Goal: Find specific page/section

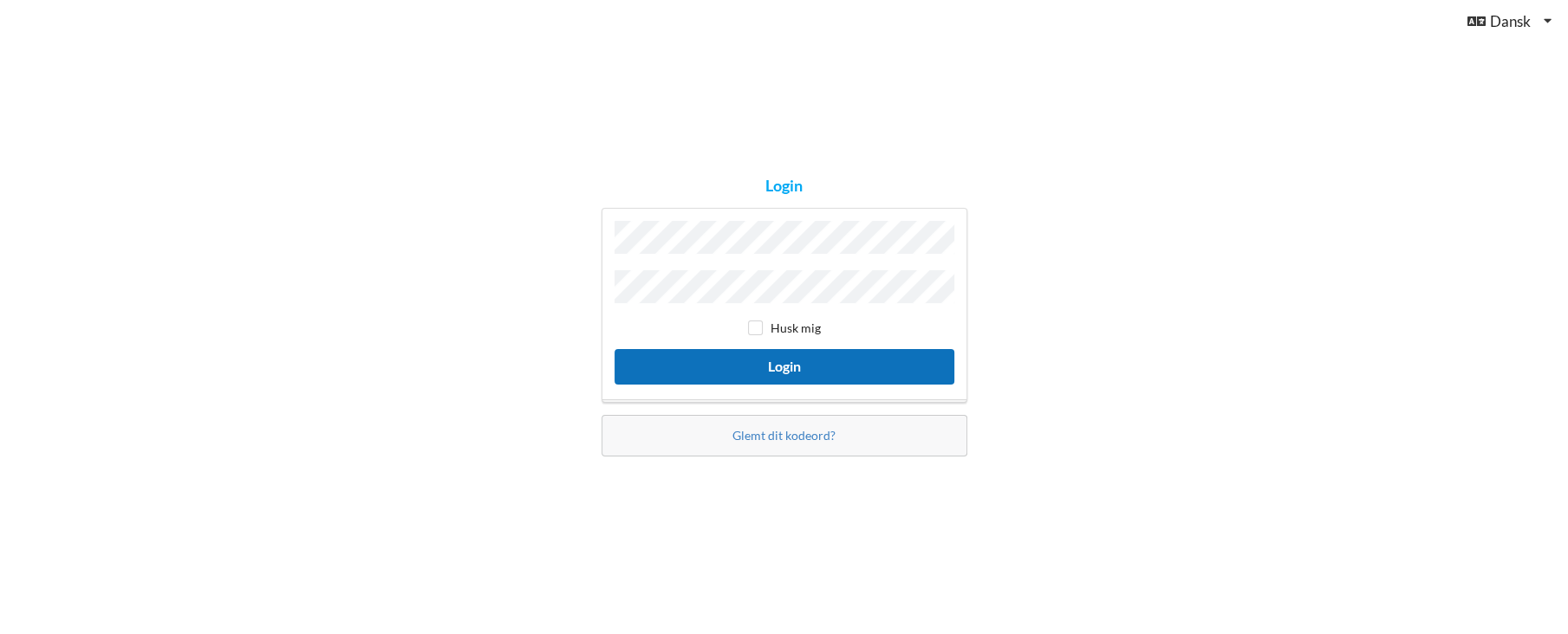
click at [787, 363] on button "Login" at bounding box center [784, 366] width 340 height 35
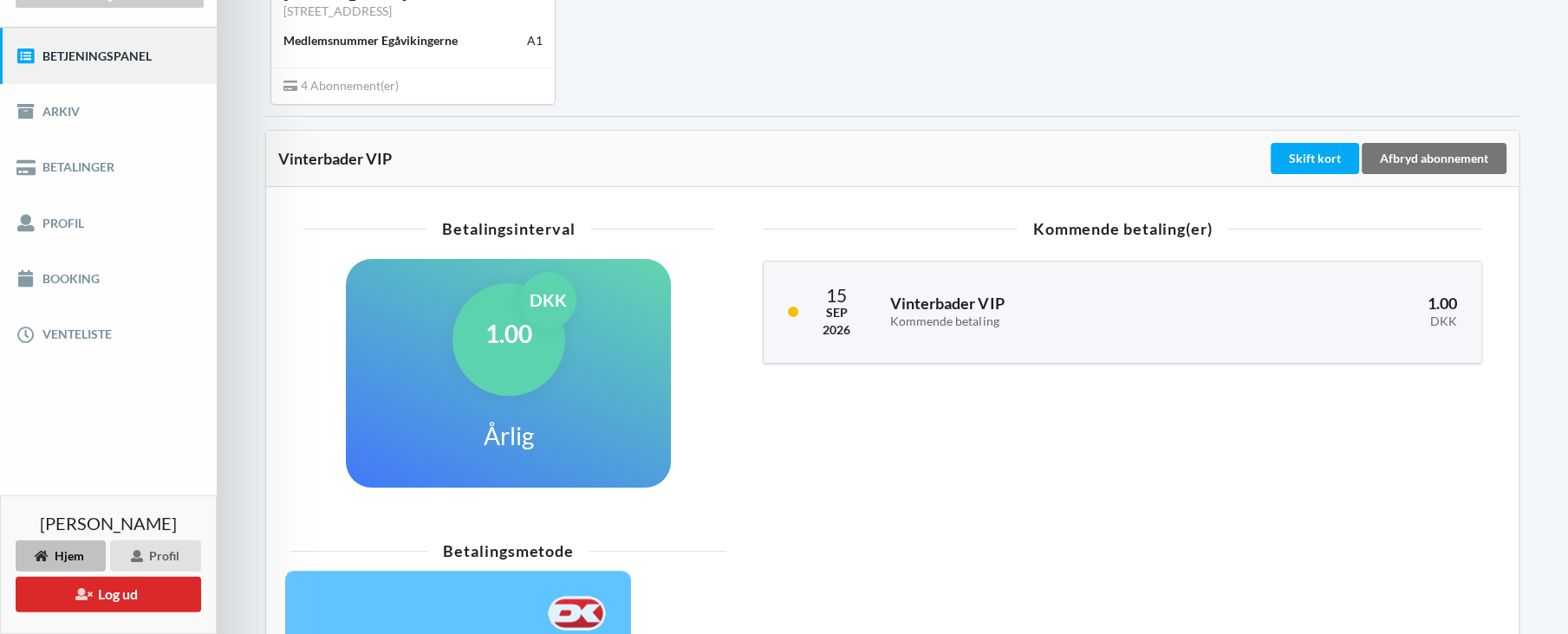
scroll to position [187, 0]
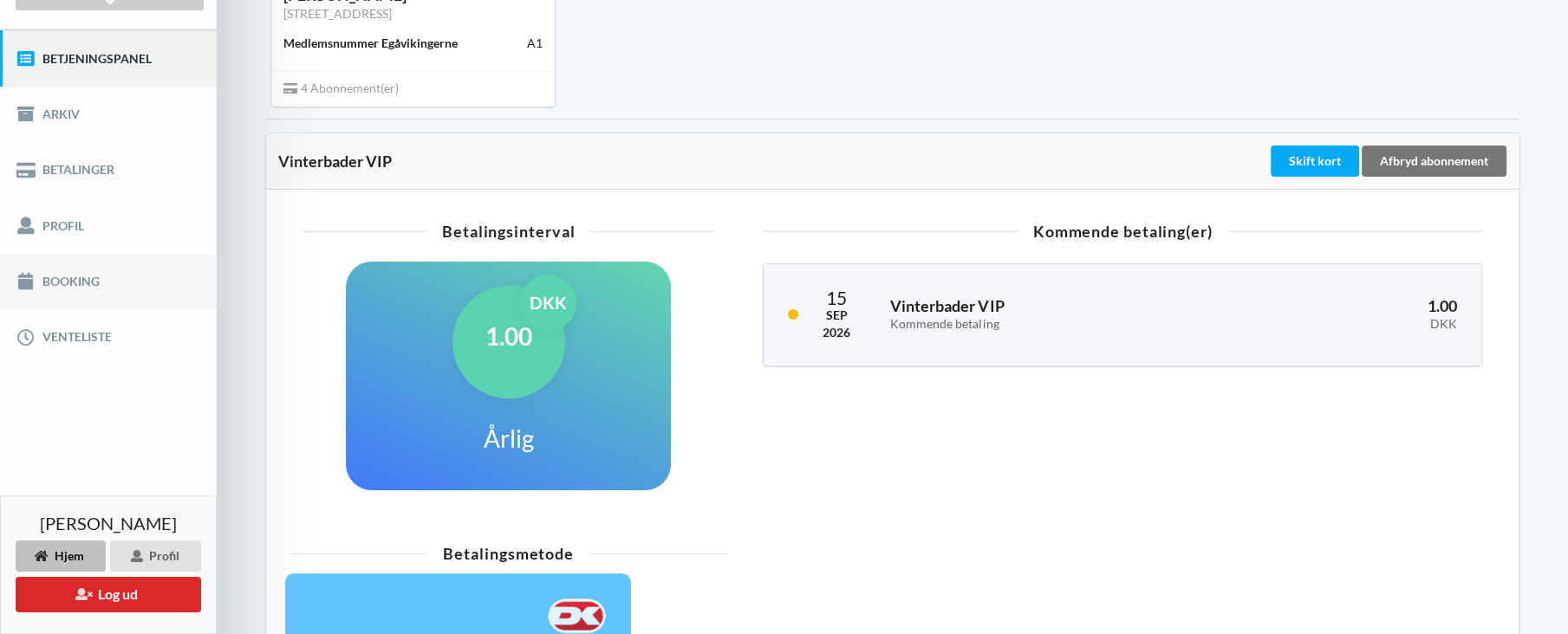
click at [63, 282] on link "Booking" at bounding box center [108, 282] width 217 height 56
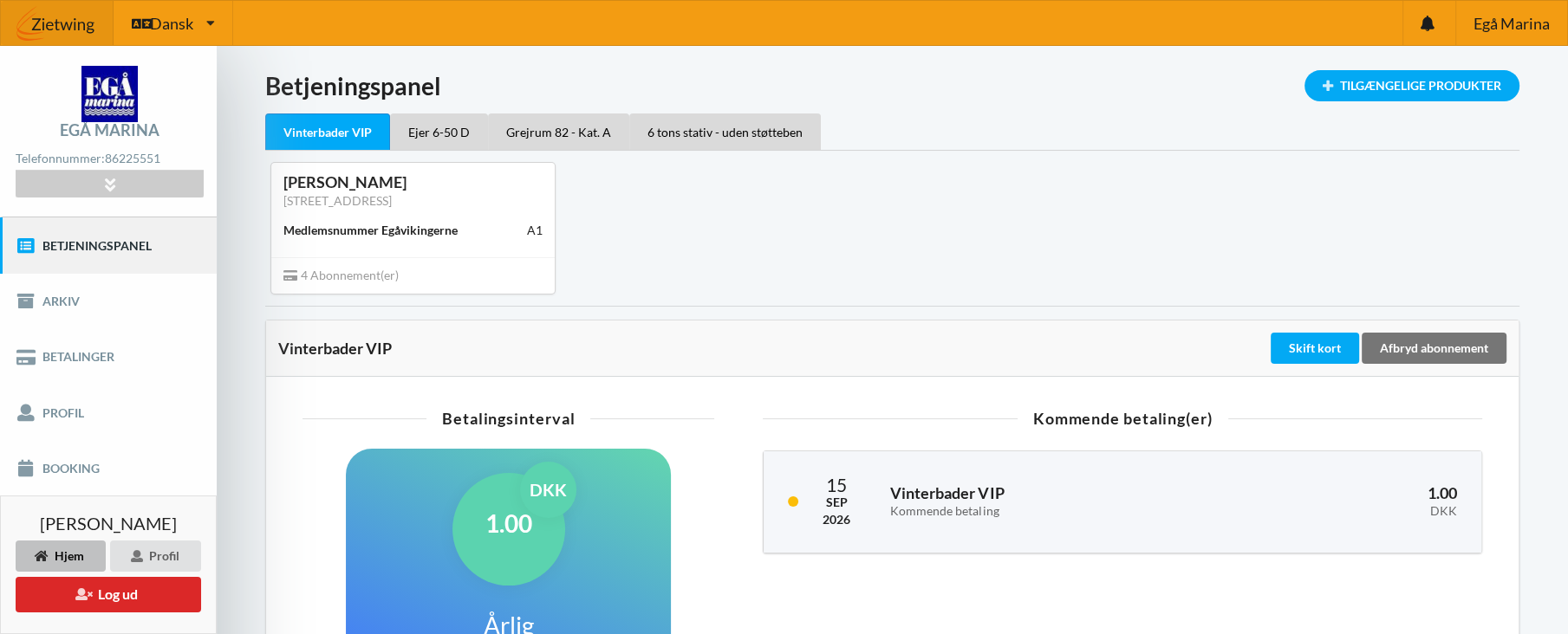
click at [310, 133] on div "Vinterbader VIP" at bounding box center [327, 131] width 125 height 37
click at [1401, 85] on div "Tilgængelige Produkter" at bounding box center [1412, 85] width 215 height 32
